Goal: Task Accomplishment & Management: Manage account settings

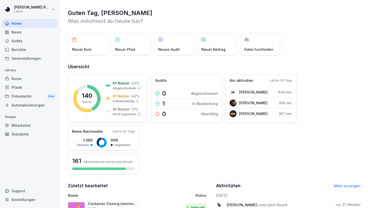
click at [14, 81] on div "Kurse" at bounding box center [30, 78] width 55 height 9
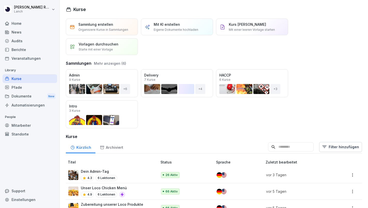
click at [0, 0] on div "Öffnen" at bounding box center [0, 0] width 0 height 0
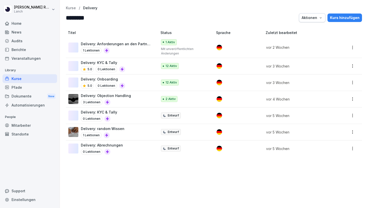
click at [187, 80] on div "12 Aktiv" at bounding box center [184, 83] width 47 height 6
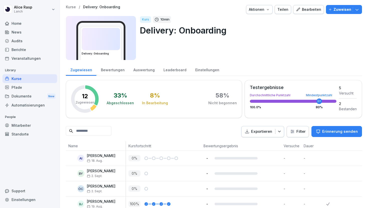
click at [22, 21] on div "Home" at bounding box center [30, 23] width 55 height 9
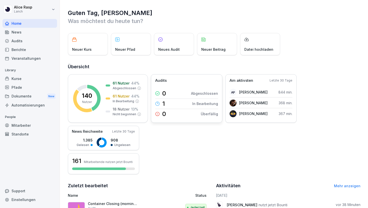
scroll to position [97, 0]
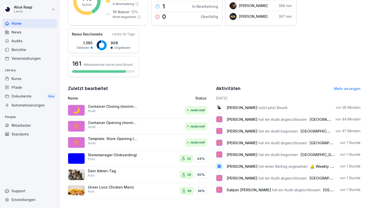
click at [54, 11] on html "Alice Rasp Lanch Home News Audits Berichte Veranstaltungen Library Kurse Pfade …" at bounding box center [184, 104] width 368 height 208
click at [184, 34] on html "Alice Rasp Lanch Home News Audits Berichte Veranstaltungen Library Kurse Pfade …" at bounding box center [184, 104] width 368 height 208
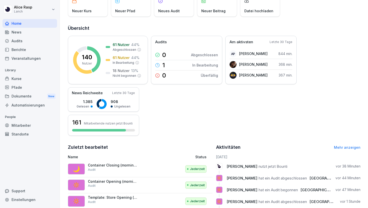
scroll to position [27, 0]
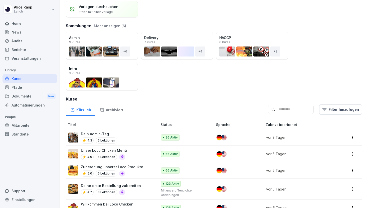
scroll to position [78, 0]
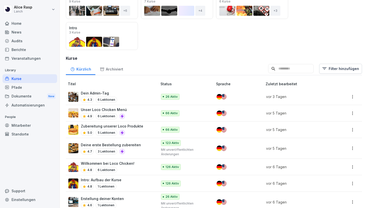
click at [139, 129] on div "Zubereitung unserer Loco Produkte 5.0 5 Lektionen" at bounding box center [112, 130] width 62 height 12
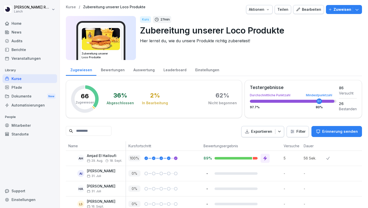
click at [198, 68] on div "Einstellungen" at bounding box center [207, 69] width 33 height 13
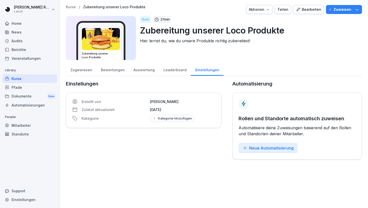
click at [171, 71] on div "Leaderboard" at bounding box center [175, 69] width 32 height 13
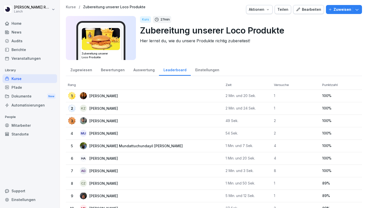
click at [86, 70] on div "Zugewiesen" at bounding box center [81, 69] width 31 height 13
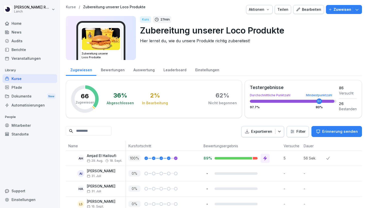
click at [263, 9] on div "Aktionen" at bounding box center [259, 10] width 21 height 6
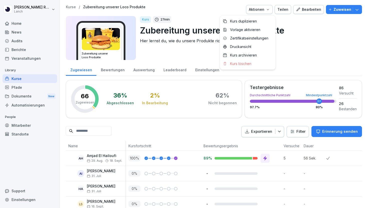
click at [287, 41] on html "Alice Rasp Lanch Home News Audits Berichte Veranstaltungen Library Kurse Pfade …" at bounding box center [184, 104] width 368 height 208
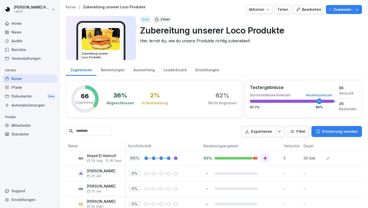
click at [119, 35] on img at bounding box center [101, 39] width 38 height 22
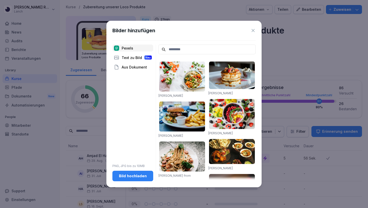
click at [254, 29] on icon at bounding box center [252, 30] width 5 height 5
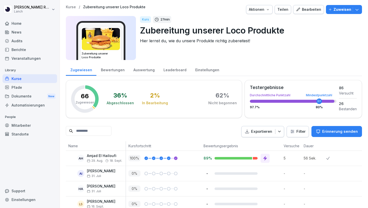
click at [107, 6] on p "Zubereitung unserer Loco Produkte" at bounding box center [114, 7] width 62 height 4
click at [146, 21] on div "Kurs" at bounding box center [145, 19] width 11 height 7
click at [339, 11] on p "Zuweisen" at bounding box center [342, 10] width 18 height 6
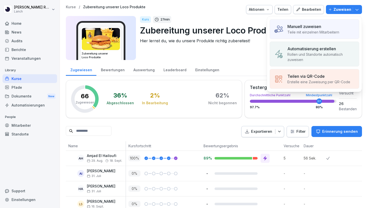
click at [249, 20] on div "Kurs 27 min" at bounding box center [249, 19] width 218 height 7
